Goal: Task Accomplishment & Management: Manage account settings

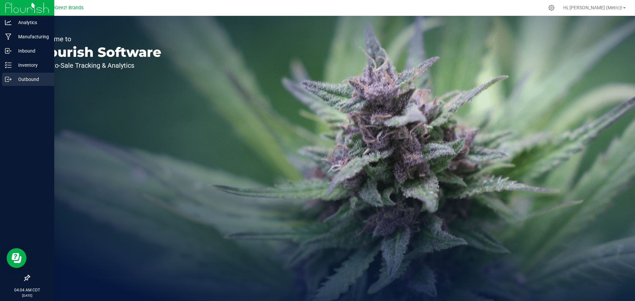
click at [9, 83] on div "Outbound" at bounding box center [28, 79] width 52 height 13
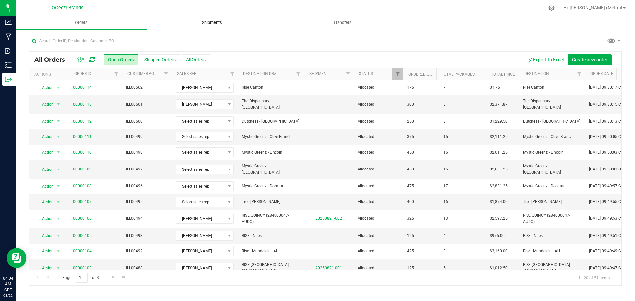
click at [222, 20] on uib-tab-heading "Shipments" at bounding box center [212, 22] width 130 height 13
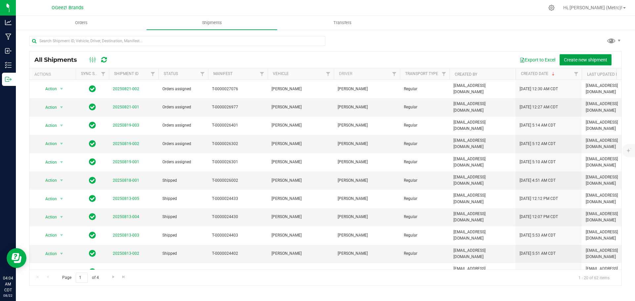
click at [599, 62] on span "Create new shipment" at bounding box center [585, 59] width 43 height 5
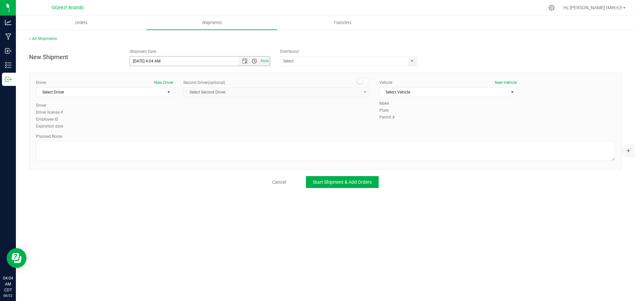
click at [252, 60] on span "Open the time view" at bounding box center [254, 61] width 5 height 5
click at [157, 122] on li "9:00 AM" at bounding box center [200, 123] width 140 height 9
type input "[DATE] 9:00 AM"
click at [334, 62] on input "text" at bounding box center [343, 61] width 124 height 9
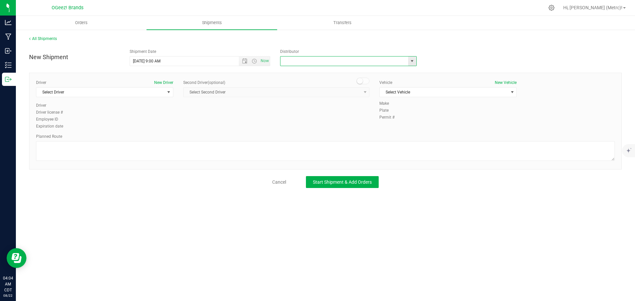
click at [413, 62] on span "select" at bounding box center [412, 61] width 5 height 5
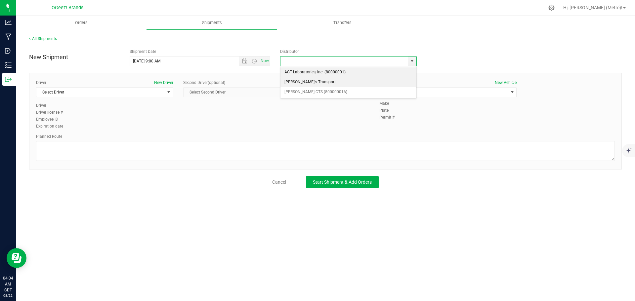
click at [358, 77] on li "[PERSON_NAME]'s Transport" at bounding box center [349, 82] width 136 height 10
type input "[PERSON_NAME]'s Transport"
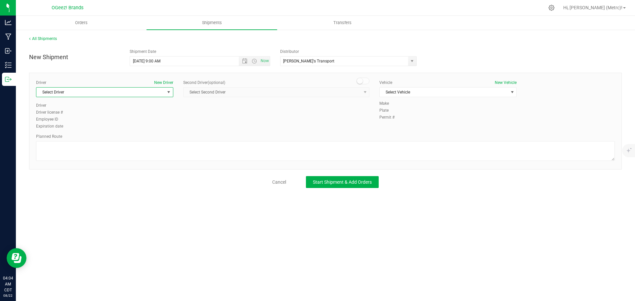
click at [59, 92] on span "Select Driver" at bounding box center [100, 92] width 128 height 9
click at [58, 122] on span "[PERSON_NAME]" at bounding box center [55, 120] width 30 height 9
click at [414, 92] on span "Select Vehicle" at bounding box center [444, 92] width 128 height 9
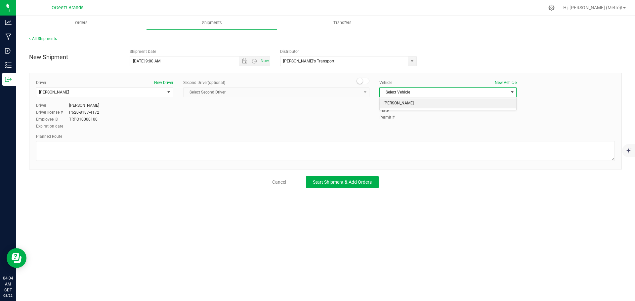
click at [402, 109] on li "[PERSON_NAME]" at bounding box center [448, 104] width 137 height 10
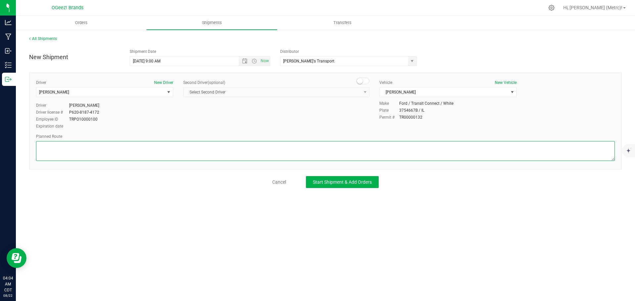
click at [348, 145] on textarea at bounding box center [325, 151] width 579 height 20
paste textarea "Get on I-290 E in [GEOGRAPHIC_DATA] from IL-83 S/[PERSON_NAME] and IL 390/[GEOG…"
click at [190, 145] on textarea at bounding box center [325, 151] width 579 height 20
paste textarea "Follow I-355 S, I-55 S and I-80 W to IL-47 N in [GEOGRAPHIC_DATA]. Take exit 11…"
click at [346, 148] on textarea at bounding box center [325, 151] width 579 height 20
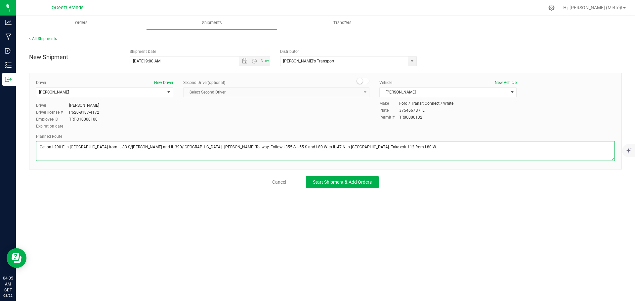
paste textarea "Continue on IL-47 N to your destination"
type textarea "Get on I-290 E in [GEOGRAPHIC_DATA] from IL-83 S/[PERSON_NAME] and IL 390/[GEOG…"
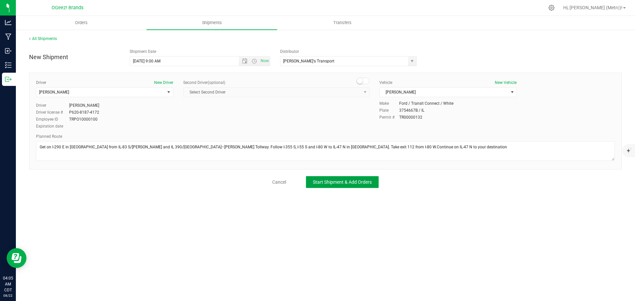
click at [322, 180] on span "Start Shipment & Add Orders" at bounding box center [342, 182] width 59 height 5
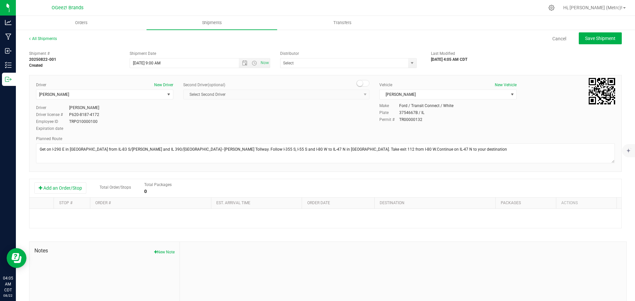
type input "[PERSON_NAME]'s Transport"
click at [74, 185] on button "Add an Order/Stop" at bounding box center [60, 188] width 52 height 11
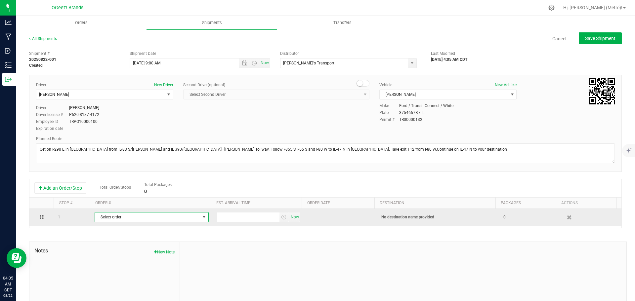
click at [180, 219] on span "Select order" at bounding box center [147, 217] width 105 height 9
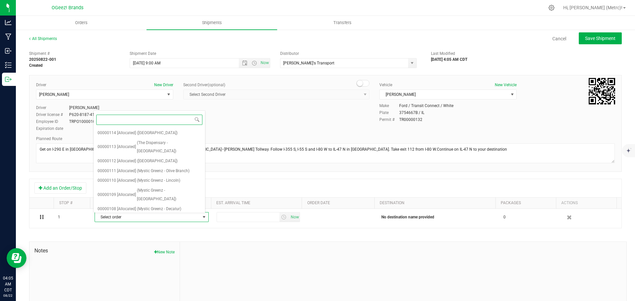
click at [167, 215] on span "(Tree [PERSON_NAME])" at bounding box center [157, 219] width 41 height 9
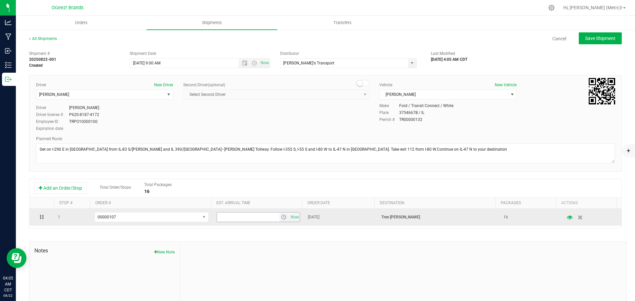
click at [281, 220] on span "select" at bounding box center [283, 217] width 5 height 5
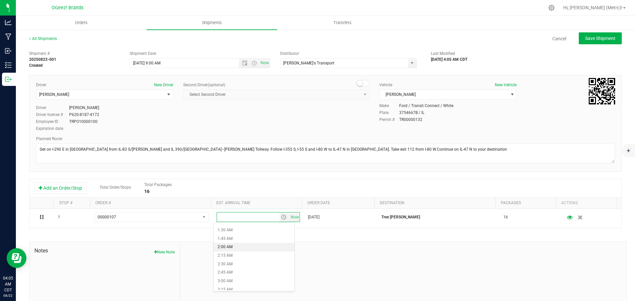
scroll to position [49, 0]
click at [264, 250] on li "2:00 AM" at bounding box center [254, 247] width 81 height 9
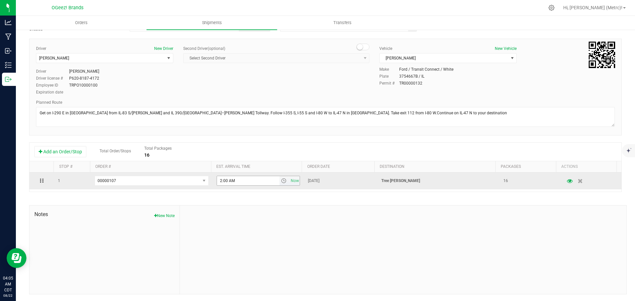
click at [281, 180] on span "select" at bounding box center [283, 180] width 5 height 5
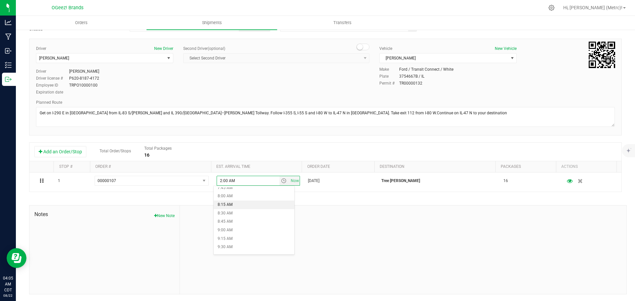
scroll to position [316, 0]
click at [242, 218] on li "10:00 AM" at bounding box center [254, 216] width 81 height 9
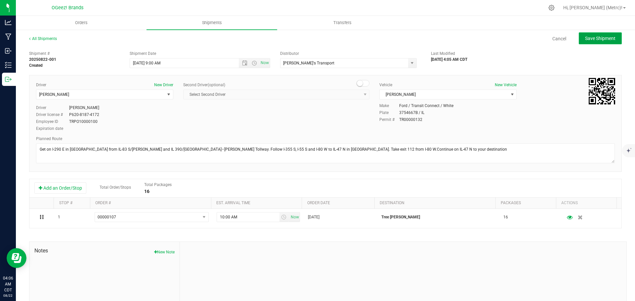
click at [593, 39] on span "Save Shipment" at bounding box center [600, 38] width 30 height 5
type input "[DATE] 2:00 PM"
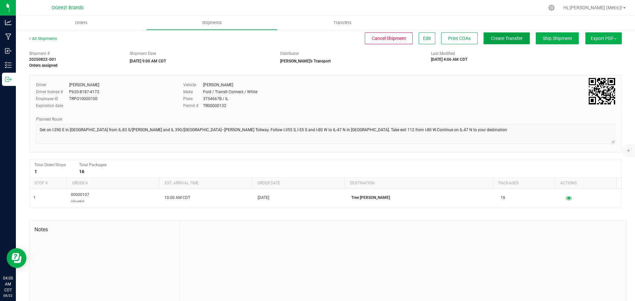
click at [502, 36] on span "Create Transfer" at bounding box center [507, 38] width 32 height 5
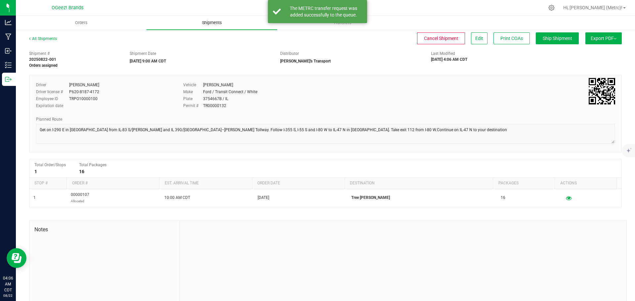
click at [216, 24] on span "Shipments" at bounding box center [212, 23] width 38 height 6
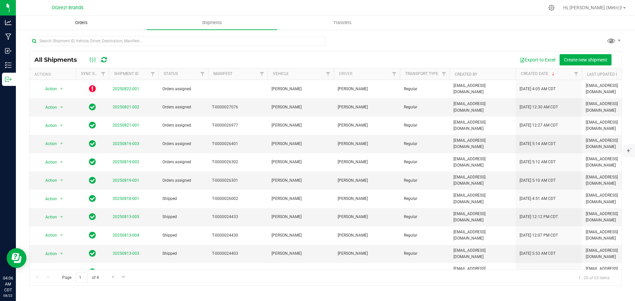
click at [91, 23] on span "Orders" at bounding box center [81, 23] width 30 height 6
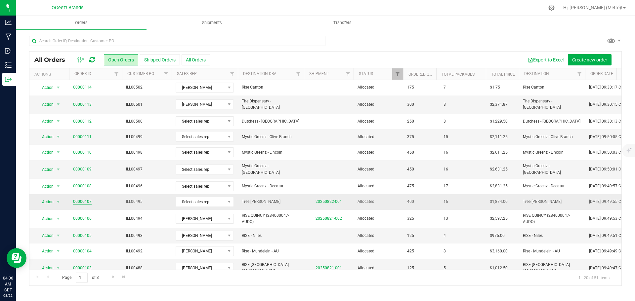
click at [83, 199] on link "00000107" at bounding box center [82, 202] width 19 height 6
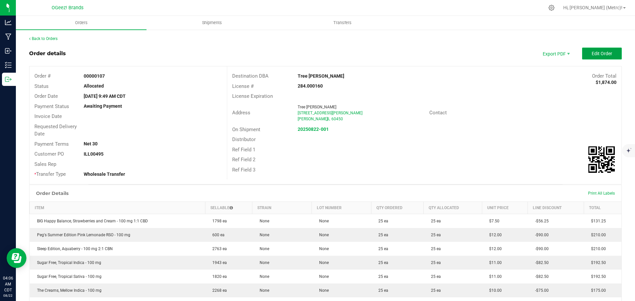
click at [593, 59] on button "Edit Order" at bounding box center [602, 54] width 40 height 12
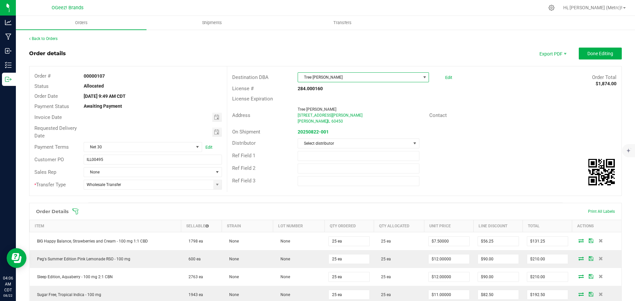
click at [422, 76] on span at bounding box center [424, 77] width 5 height 5
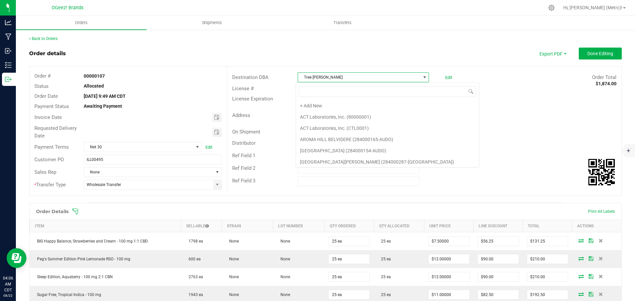
scroll to position [1812, 0]
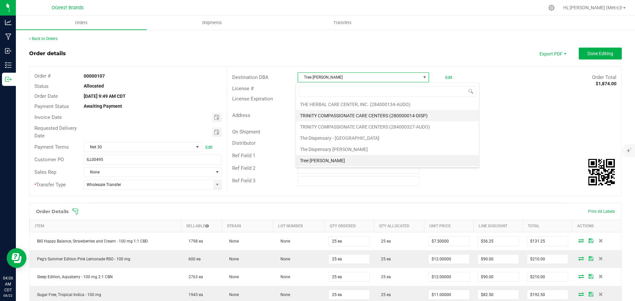
drag, startPoint x: 393, startPoint y: 138, endPoint x: 397, endPoint y: 113, distance: 24.8
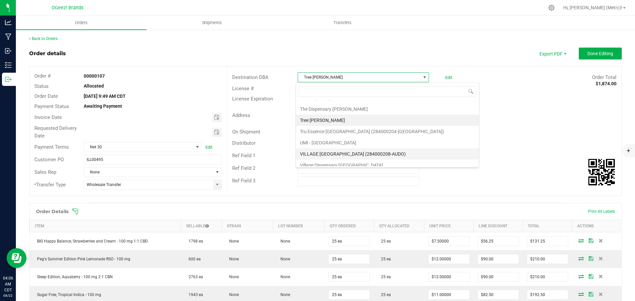
scroll to position [1852, 0]
click at [453, 134] on div "On Shipment 20250822-001" at bounding box center [424, 132] width 394 height 10
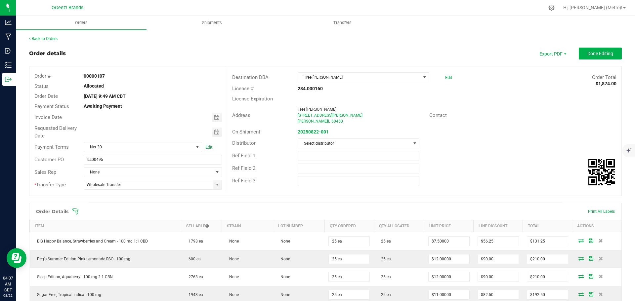
click at [445, 80] on div "Edit" at bounding box center [447, 77] width 10 height 10
click at [445, 78] on link "Edit" at bounding box center [448, 77] width 7 height 5
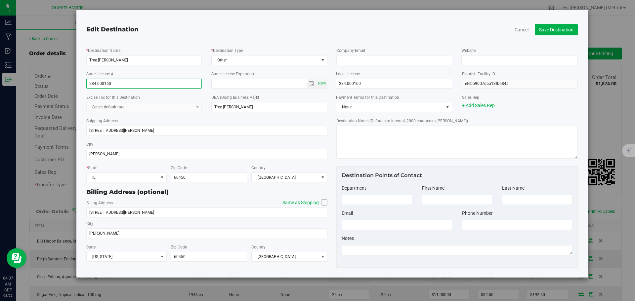
click at [160, 83] on input "284.000160" at bounding box center [144, 84] width 116 height 10
paste input "000160-AUDO"
type input "284000160-AUDO"
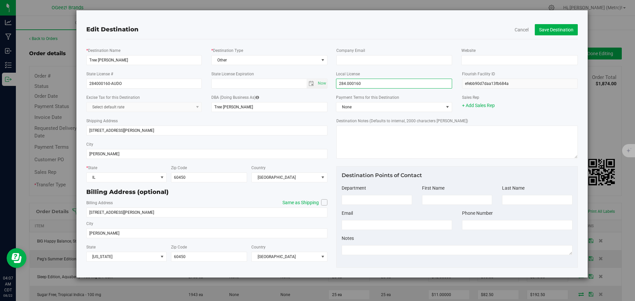
click at [358, 88] on input "284.000160" at bounding box center [394, 84] width 116 height 10
paste input "000160-AUDO"
type input "284000160-AUDO"
click at [552, 29] on button "Save Destination" at bounding box center [556, 29] width 43 height 11
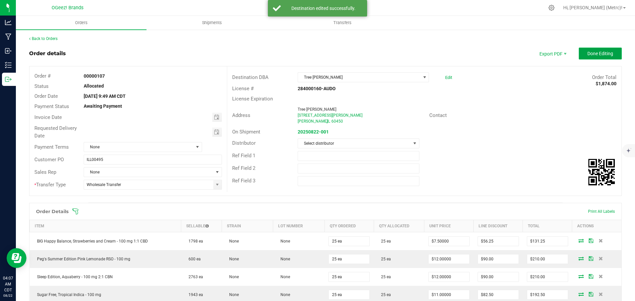
click at [589, 53] on span "Done Editing" at bounding box center [600, 53] width 26 height 5
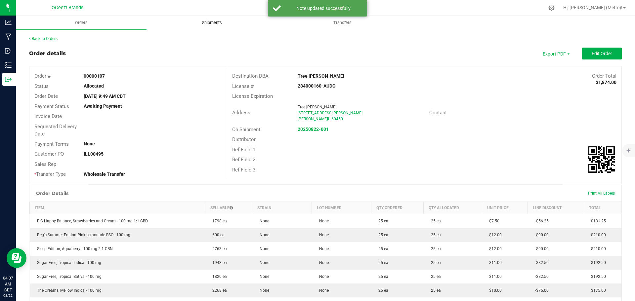
click at [212, 26] on uib-tab-heading "Shipments" at bounding box center [212, 22] width 130 height 13
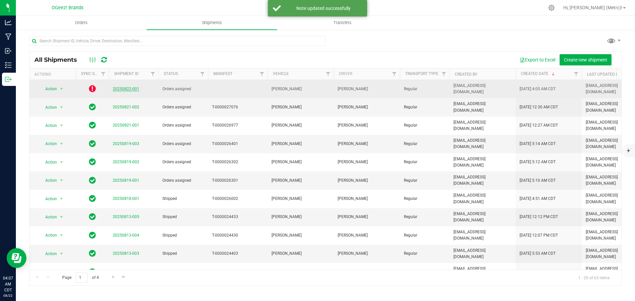
click at [122, 89] on link "20250822-001" at bounding box center [126, 89] width 26 height 5
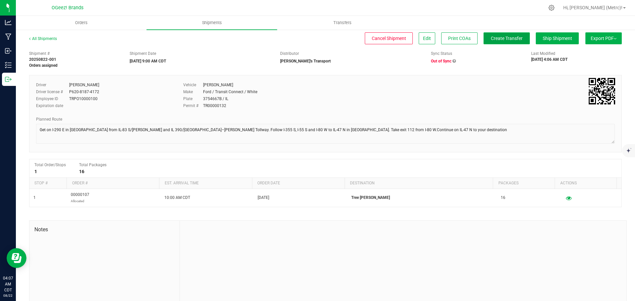
click at [501, 41] on span "Create Transfer" at bounding box center [507, 38] width 32 height 5
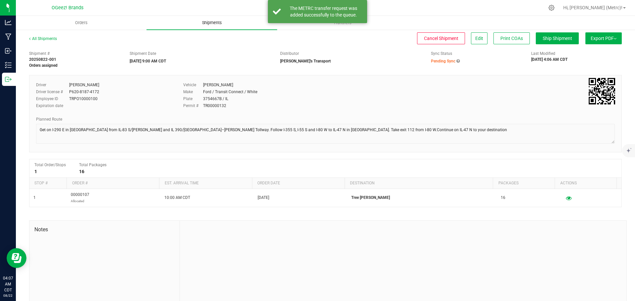
click at [218, 23] on span "Shipments" at bounding box center [212, 23] width 38 height 6
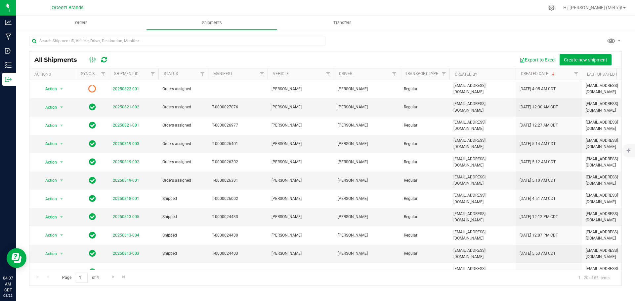
click at [104, 57] on icon at bounding box center [104, 60] width 6 height 7
